Goal: Task Accomplishment & Management: Manage account settings

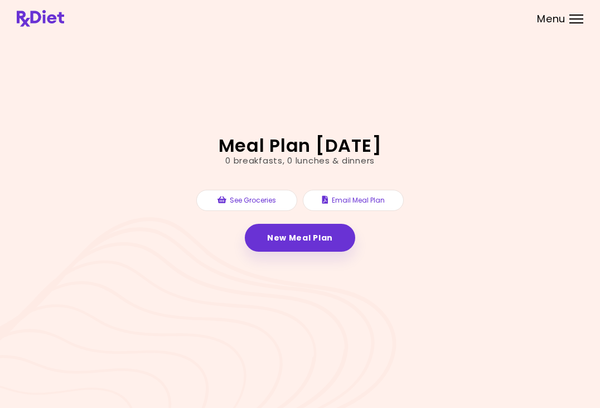
click at [575, 18] on div "Menu" at bounding box center [576, 18] width 14 height 9
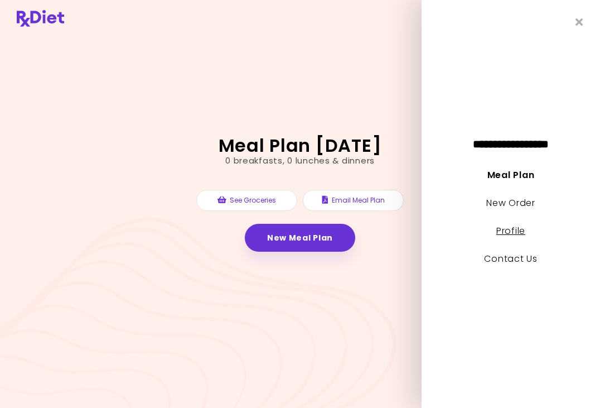
click at [519, 225] on link "Profile" at bounding box center [510, 230] width 29 height 13
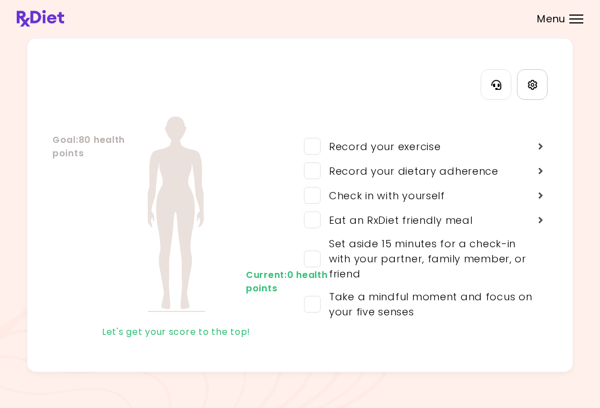
click at [531, 77] on link "Settings" at bounding box center [532, 84] width 31 height 31
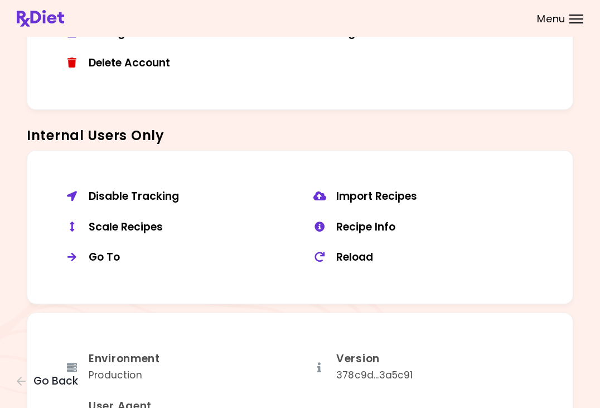
scroll to position [744, 0]
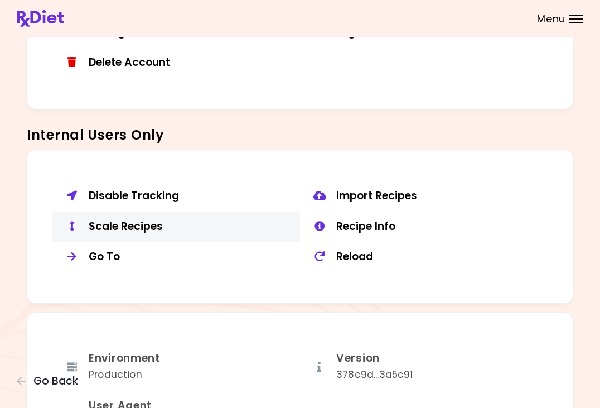
click at [154, 220] on div "Scale Recipes" at bounding box center [190, 227] width 203 height 14
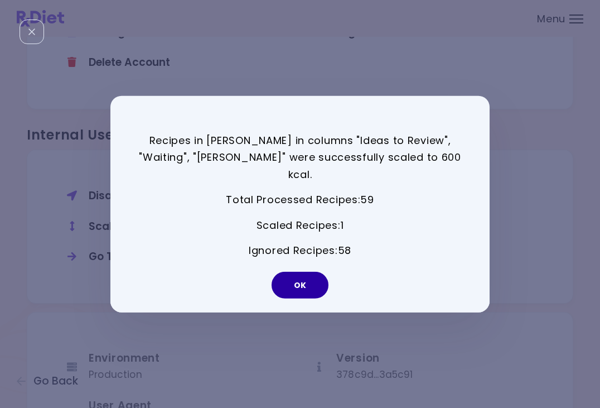
click at [313, 274] on button "OK" at bounding box center [300, 285] width 57 height 27
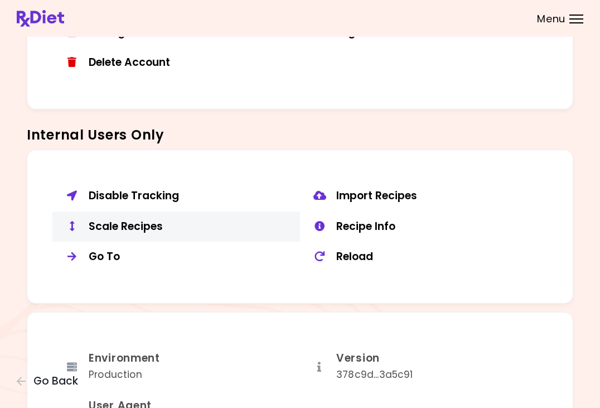
click at [143, 220] on div "Scale Recipes" at bounding box center [190, 227] width 203 height 14
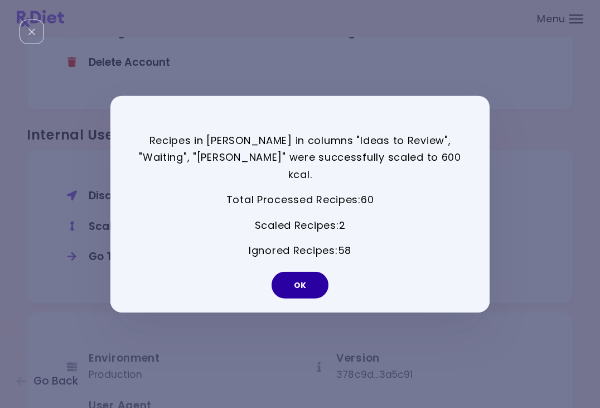
click at [304, 278] on button "OK" at bounding box center [300, 285] width 57 height 27
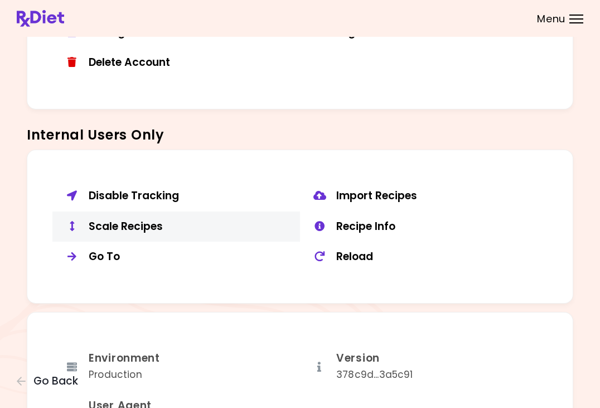
click at [160, 220] on div "Scale Recipes" at bounding box center [190, 227] width 203 height 14
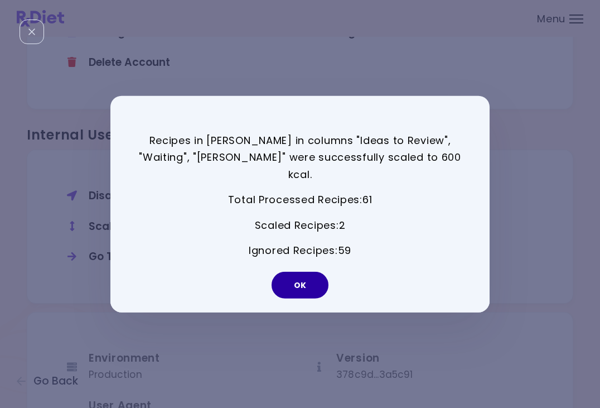
click at [309, 276] on button "OK" at bounding box center [300, 285] width 57 height 27
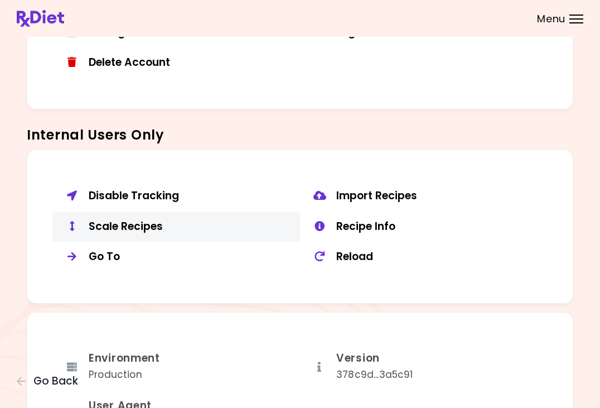
click at [125, 220] on div "Scale Recipes" at bounding box center [190, 227] width 203 height 14
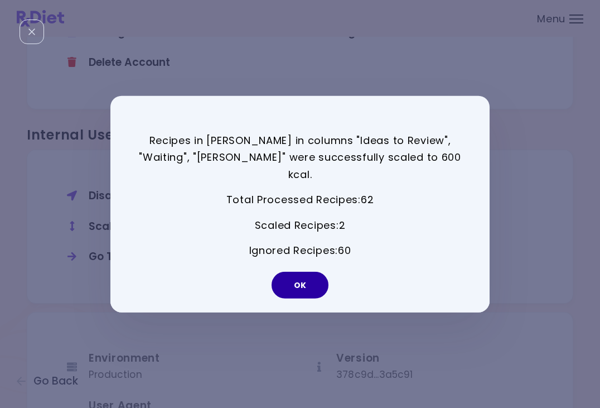
click at [297, 282] on button "OK" at bounding box center [300, 285] width 57 height 27
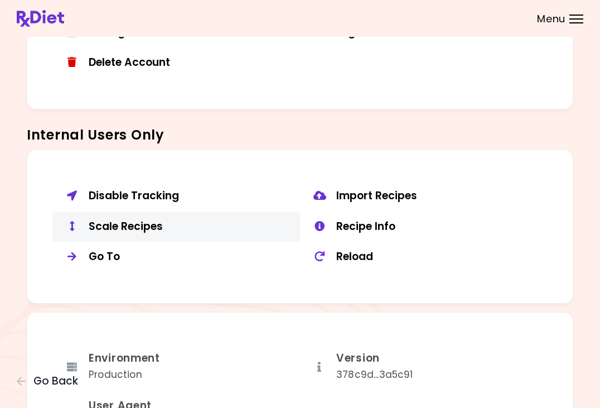
click at [147, 222] on div "Scale Recipes" at bounding box center [190, 227] width 203 height 14
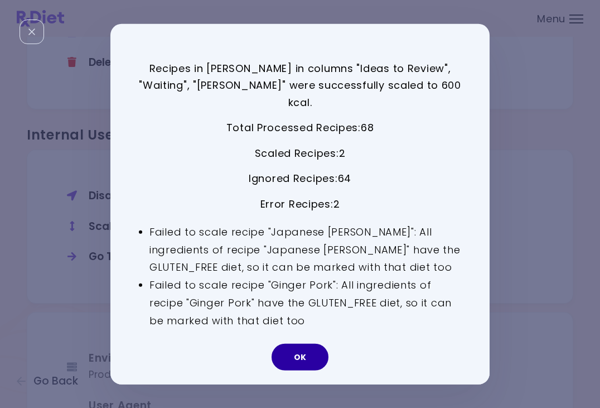
click at [301, 349] on button "OK" at bounding box center [300, 356] width 57 height 27
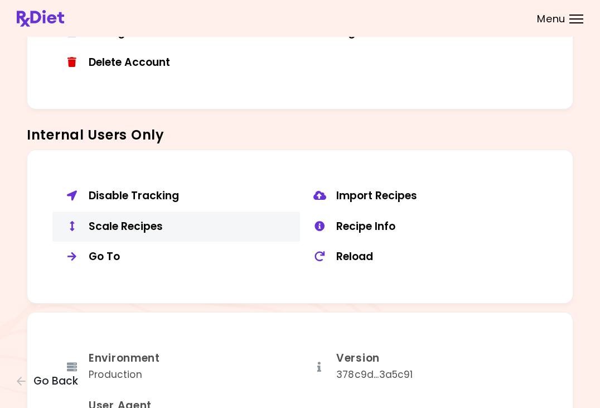
click at [133, 221] on div "Scale Recipes" at bounding box center [190, 227] width 203 height 14
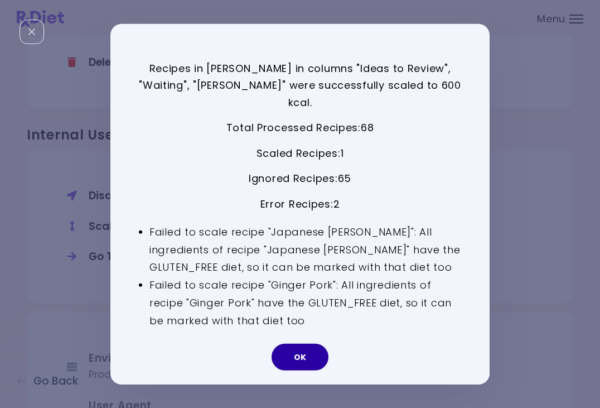
click at [304, 346] on button "OK" at bounding box center [300, 356] width 57 height 27
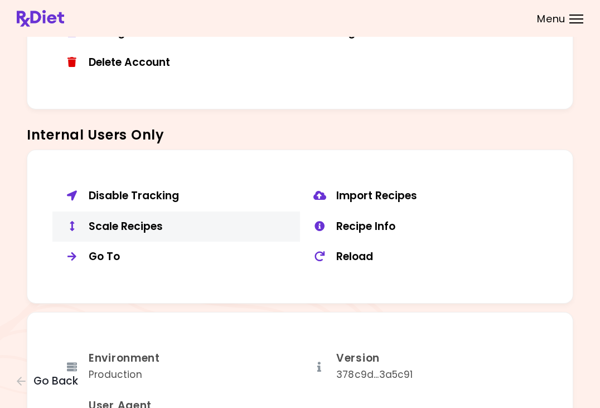
click at [158, 224] on div "Scale Recipes" at bounding box center [190, 227] width 203 height 14
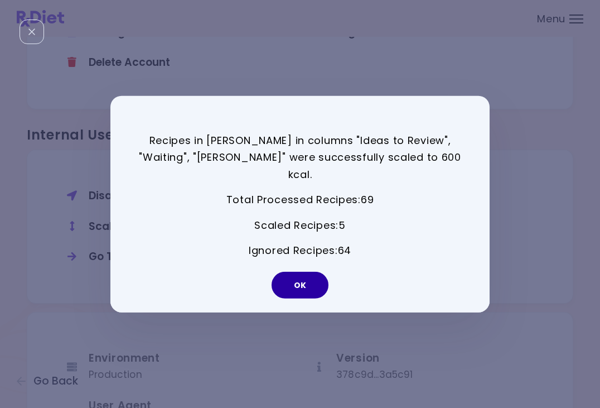
click at [307, 274] on button "OK" at bounding box center [300, 285] width 57 height 27
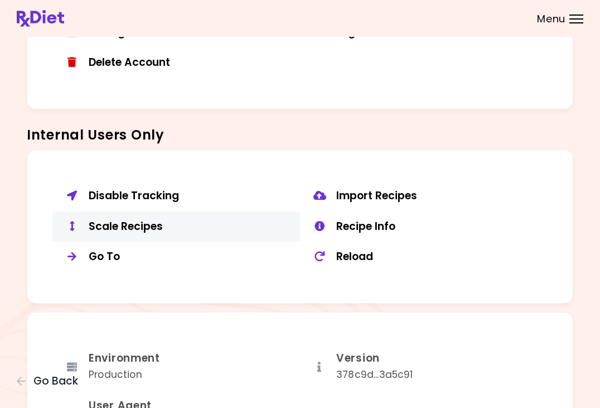
click at [152, 220] on div "Scale Recipes" at bounding box center [190, 227] width 203 height 14
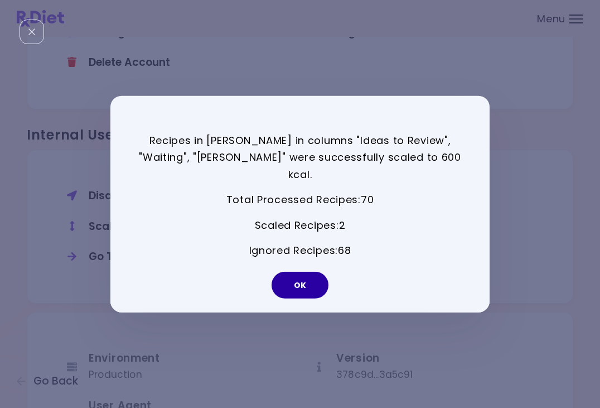
click at [306, 279] on button "OK" at bounding box center [300, 285] width 57 height 27
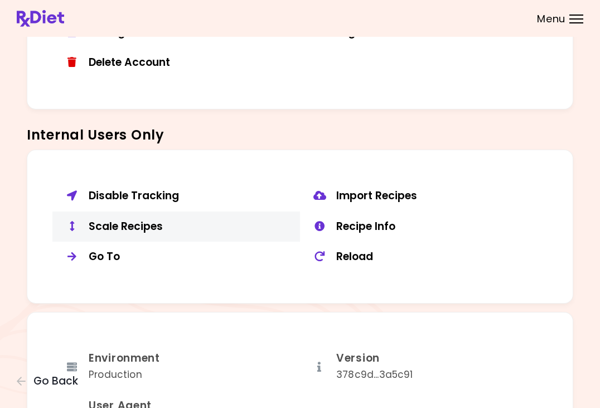
click at [151, 220] on div "Scale Recipes" at bounding box center [190, 227] width 203 height 14
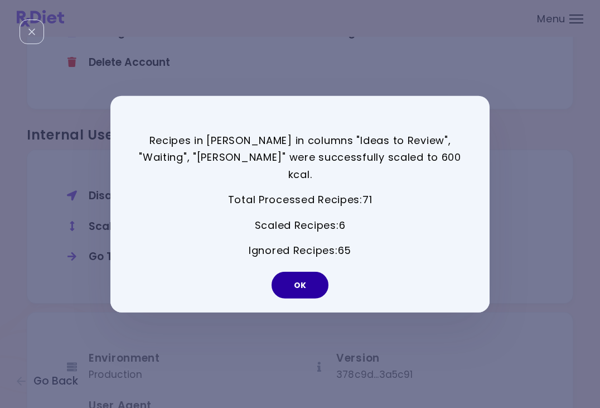
click at [308, 272] on button "OK" at bounding box center [300, 285] width 57 height 27
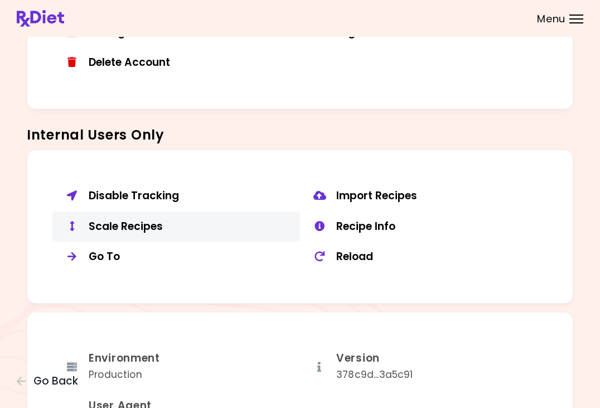
click at [147, 220] on div "Scale Recipes" at bounding box center [190, 227] width 203 height 14
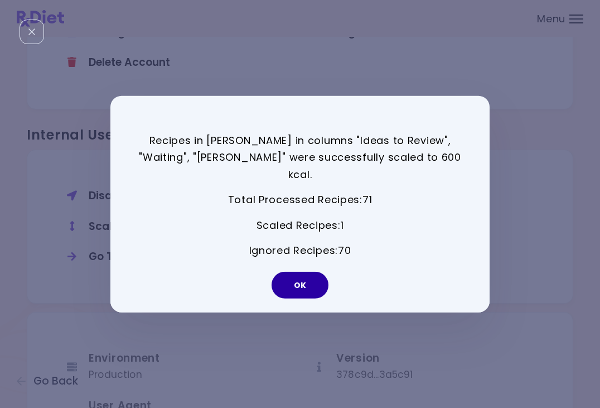
click at [307, 274] on button "OK" at bounding box center [300, 285] width 57 height 27
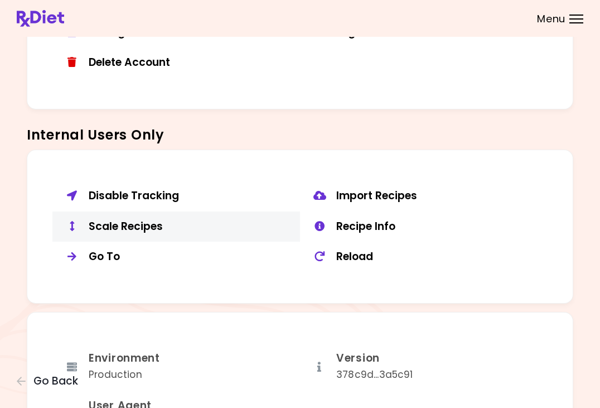
click at [114, 220] on div "Scale Recipes" at bounding box center [190, 227] width 203 height 14
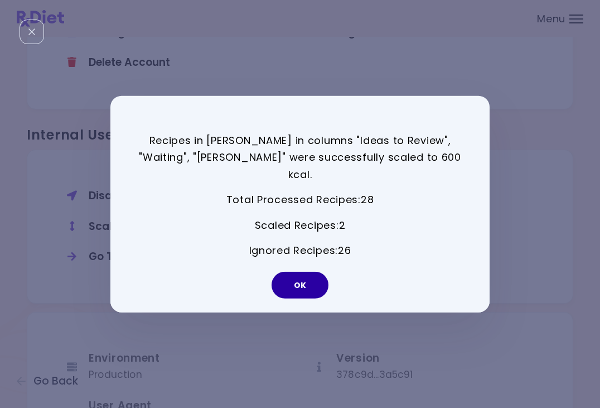
click at [311, 278] on button "OK" at bounding box center [300, 285] width 57 height 27
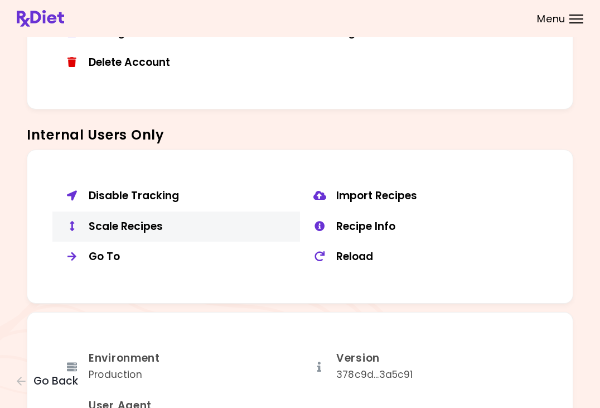
click at [128, 220] on div "Scale Recipes" at bounding box center [190, 227] width 203 height 14
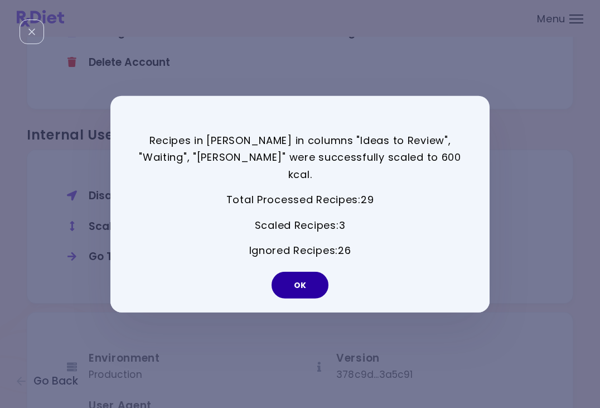
click at [315, 277] on button "OK" at bounding box center [300, 285] width 57 height 27
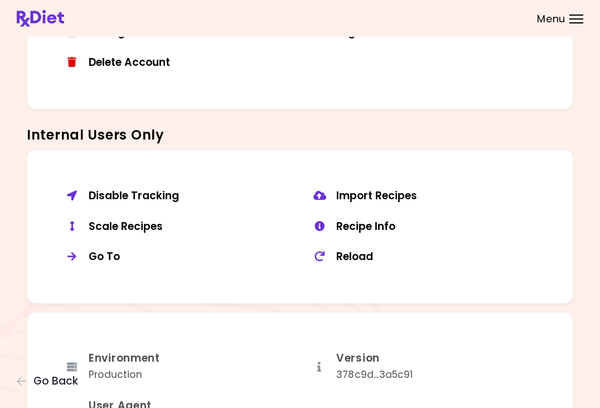
click at [144, 220] on div "Scale Recipes" at bounding box center [190, 227] width 203 height 14
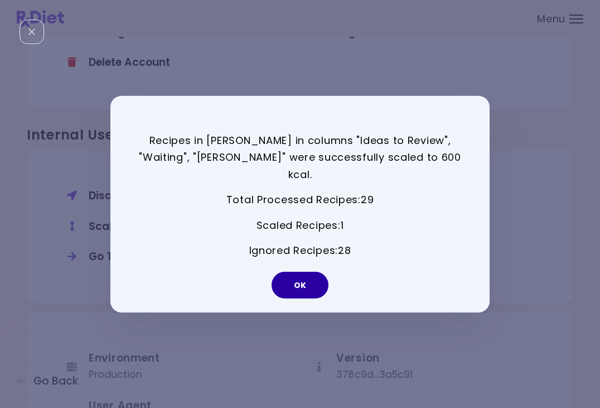
click at [303, 275] on button "OK" at bounding box center [300, 285] width 57 height 27
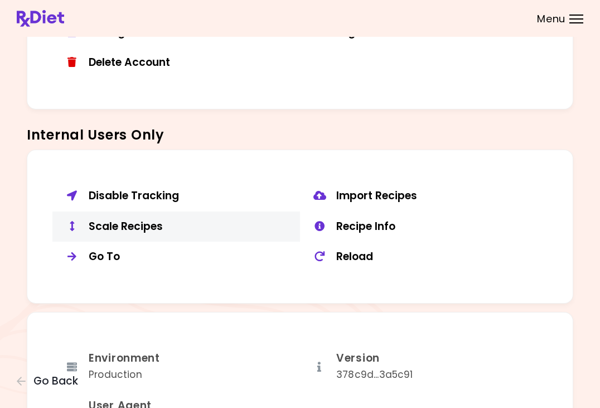
click at [151, 220] on div "Scale Recipes" at bounding box center [190, 227] width 203 height 14
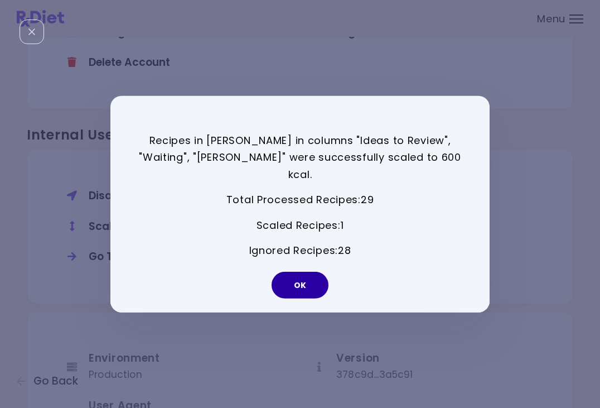
click at [301, 272] on button "OK" at bounding box center [300, 285] width 57 height 27
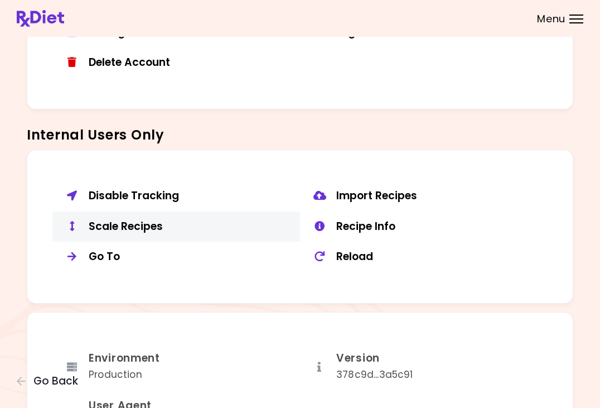
click at [130, 221] on div "Scale Recipes" at bounding box center [190, 227] width 203 height 14
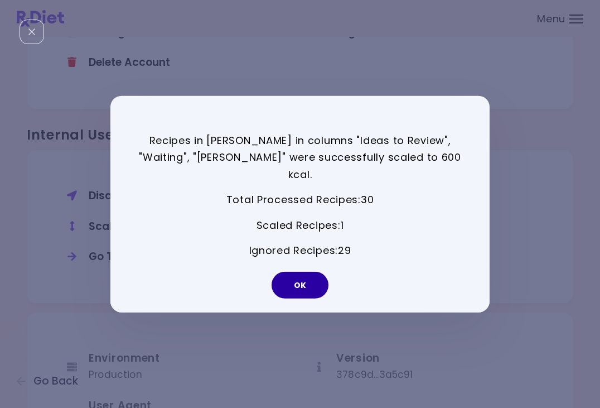
click at [313, 280] on button "OK" at bounding box center [300, 285] width 57 height 27
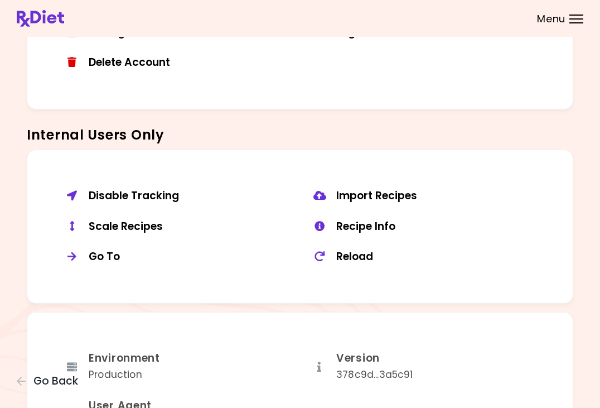
click at [153, 220] on div "Scale Recipes" at bounding box center [190, 227] width 203 height 14
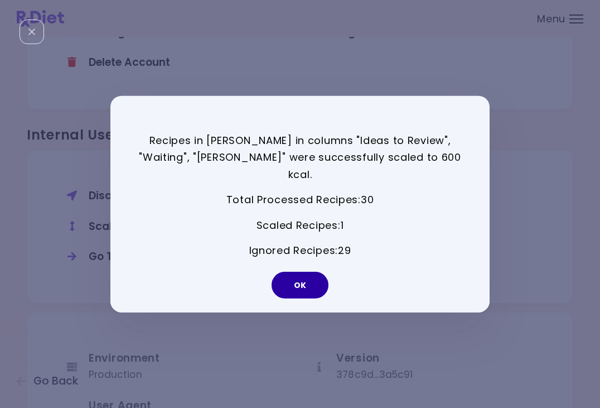
click at [309, 279] on button "OK" at bounding box center [300, 285] width 57 height 27
